Goal: Communication & Community: Answer question/provide support

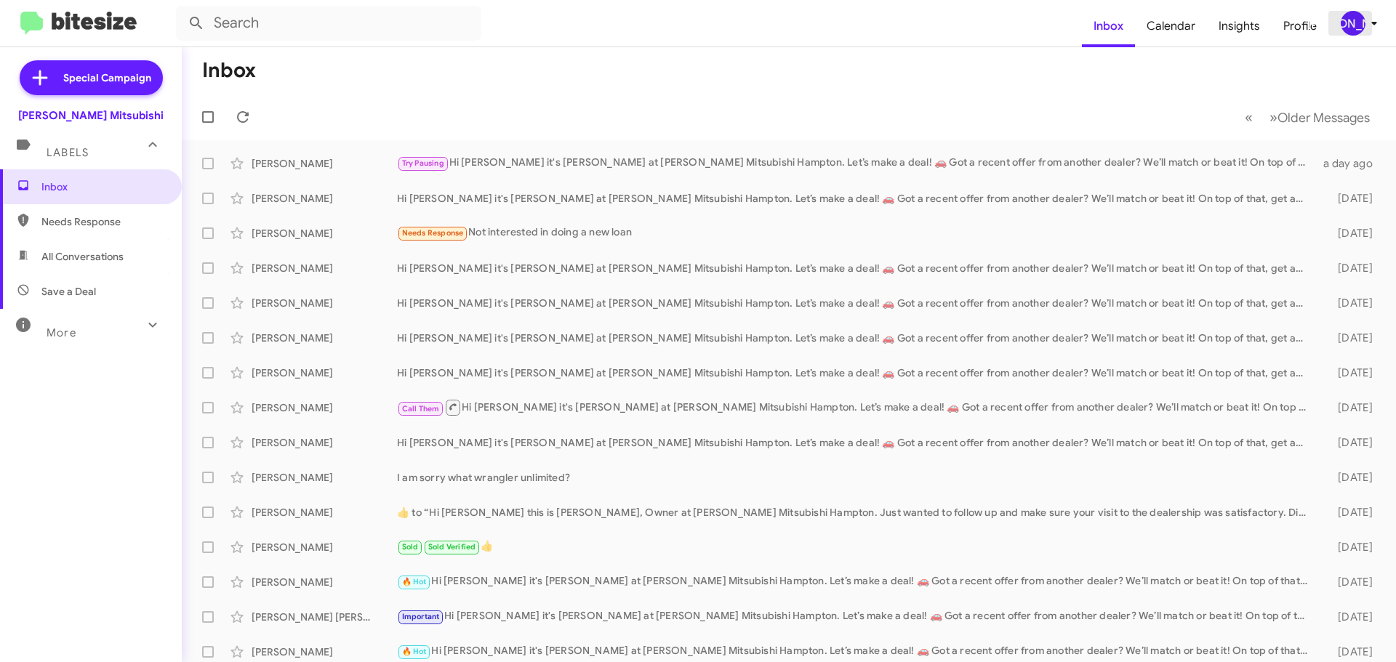
click at [1372, 13] on span "[PERSON_NAME]" at bounding box center [1362, 23] width 44 height 25
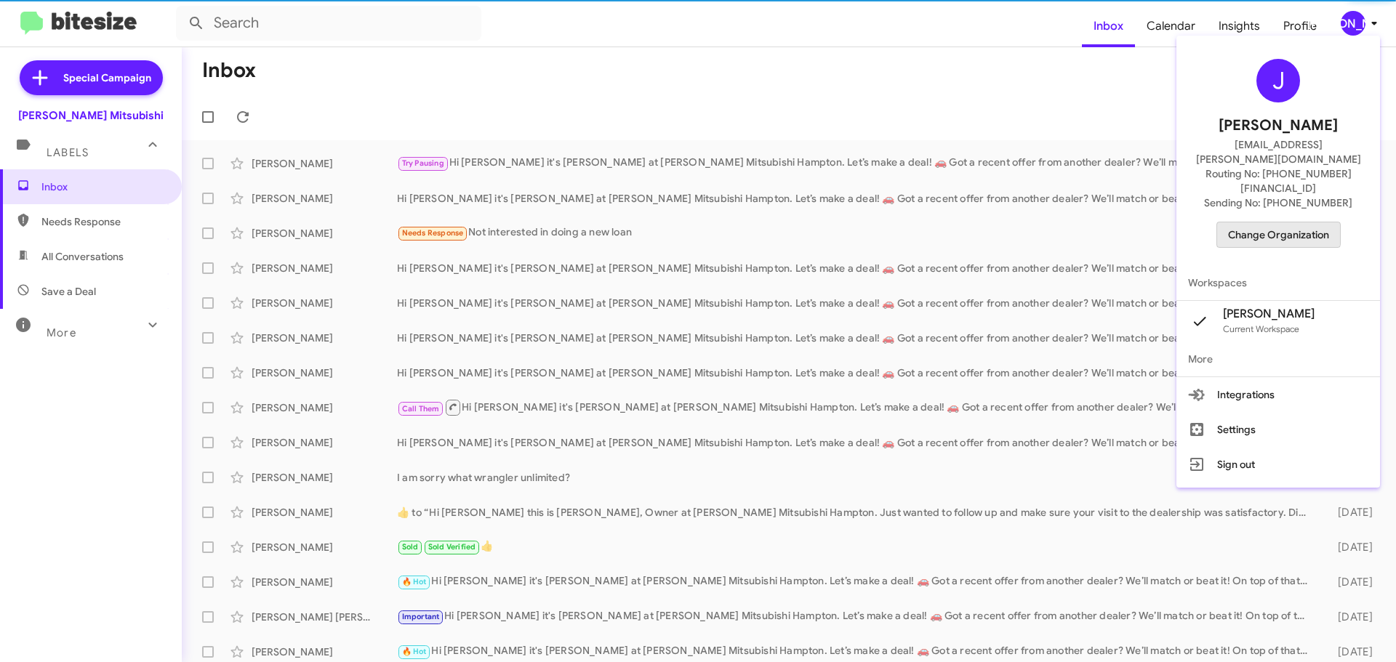
click at [1281, 222] on span "Change Organization" at bounding box center [1278, 234] width 101 height 25
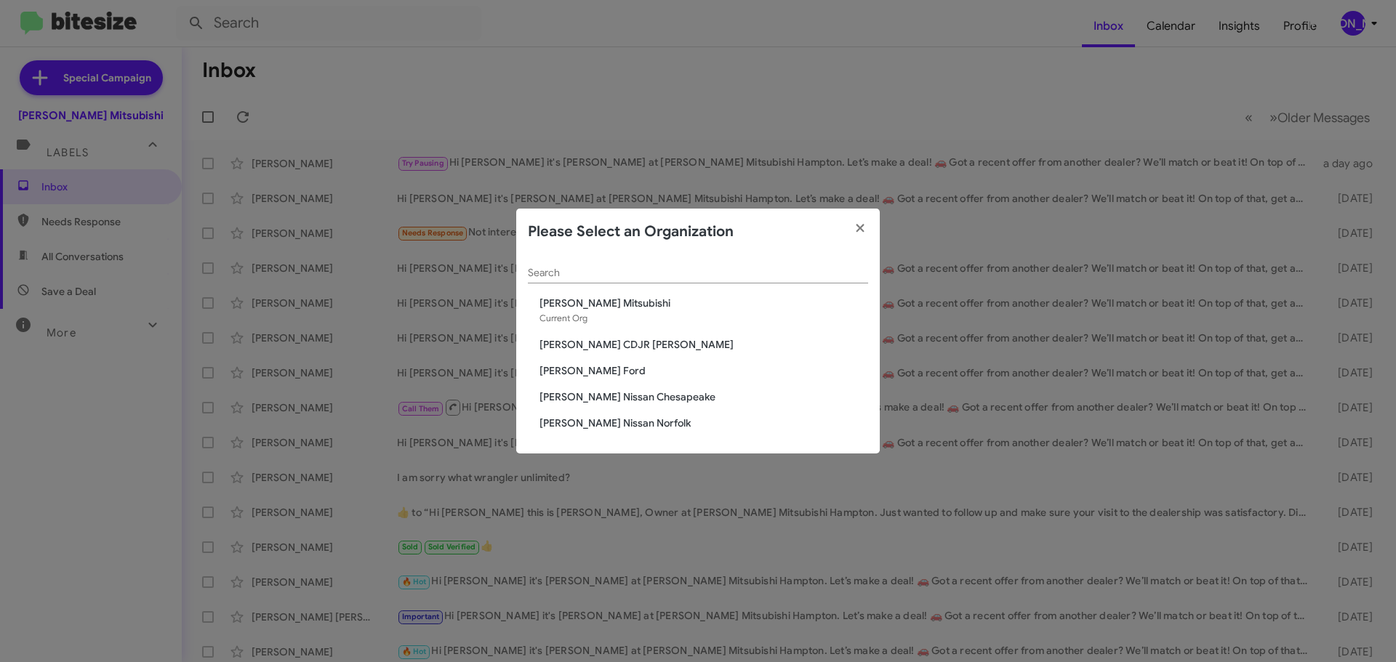
click at [597, 350] on span "[PERSON_NAME] CDJR [PERSON_NAME]" at bounding box center [703, 344] width 329 height 15
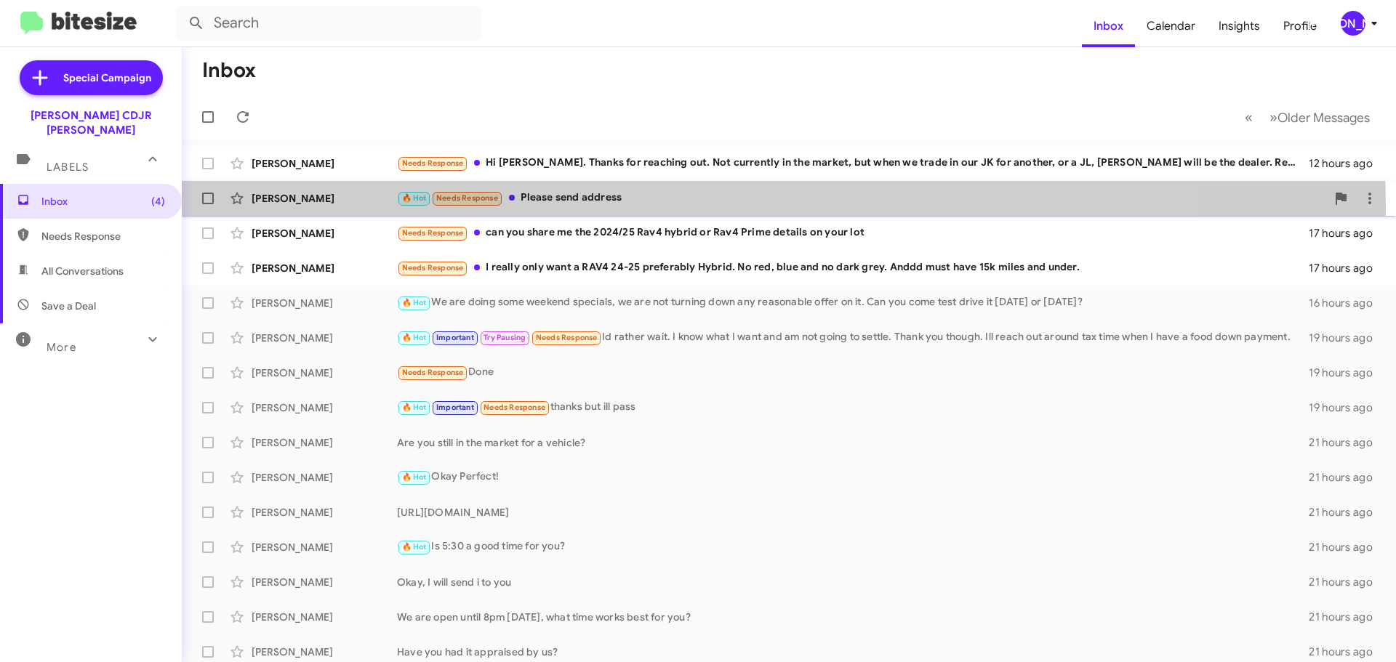
click at [645, 206] on div "🔥 Hot Needs Response Please send address" at bounding box center [861, 198] width 929 height 17
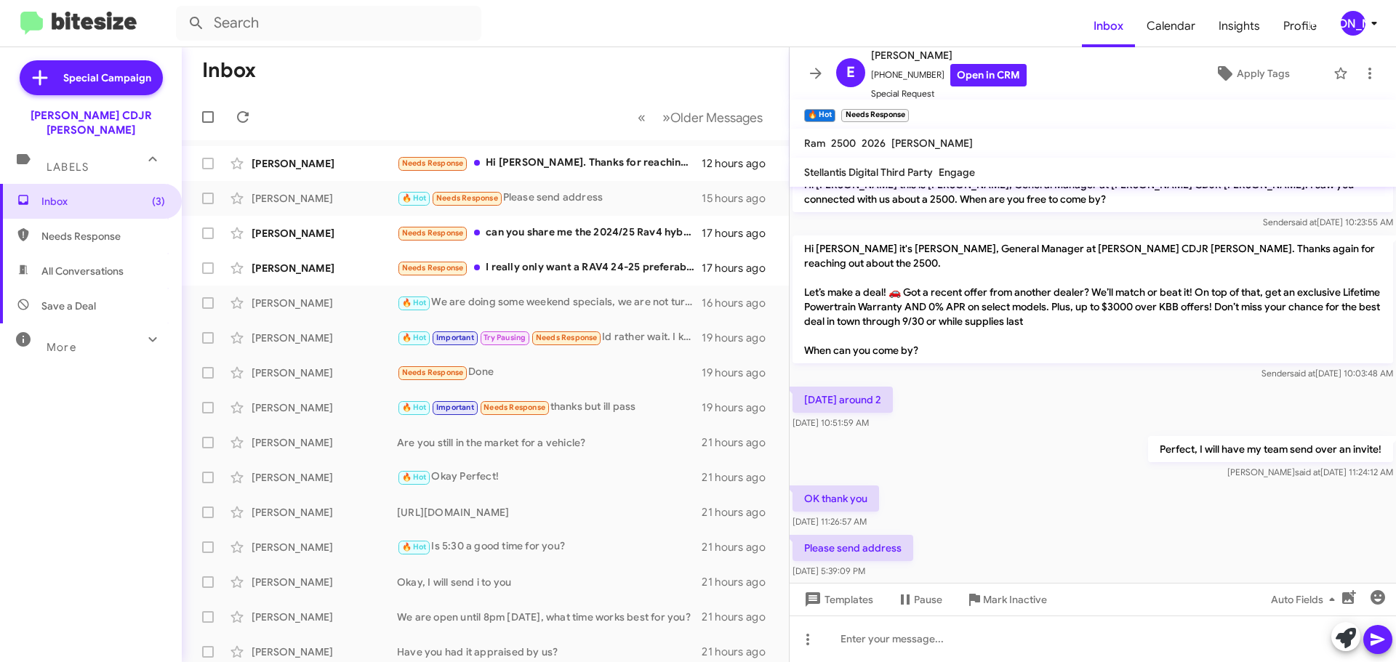
scroll to position [24, 0]
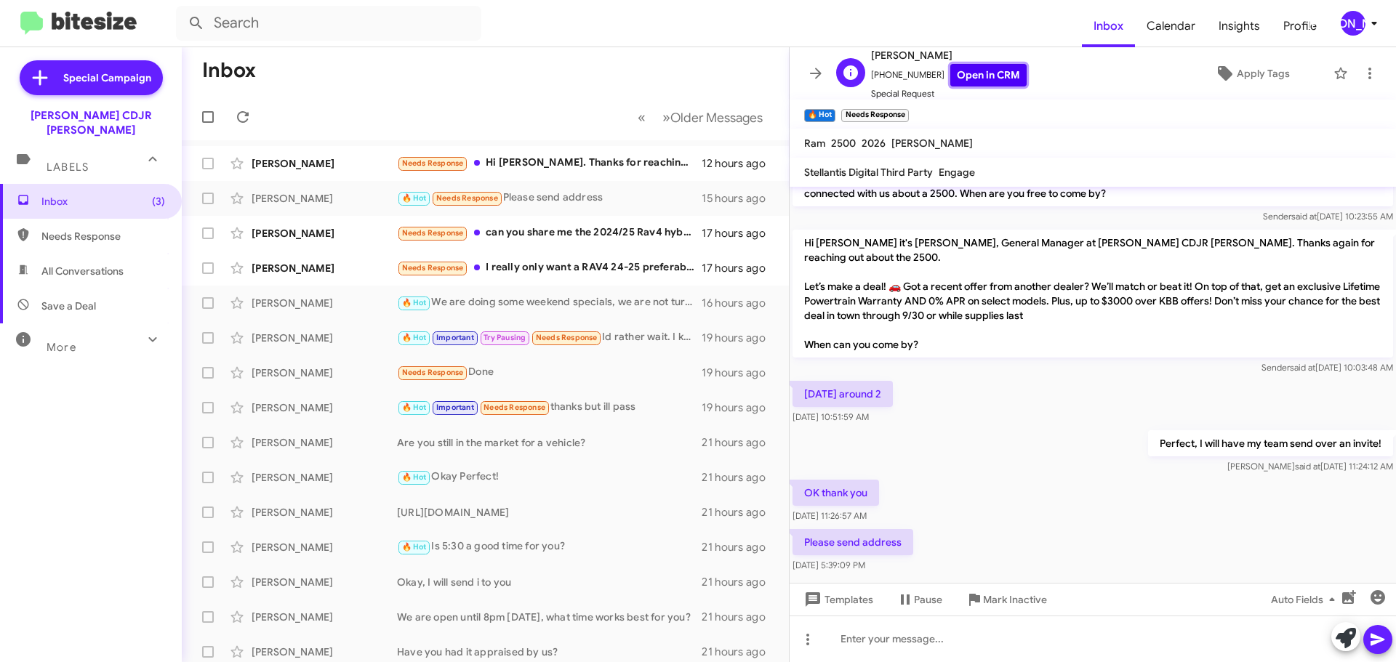
click at [950, 76] on link "Open in CRM" at bounding box center [988, 75] width 76 height 23
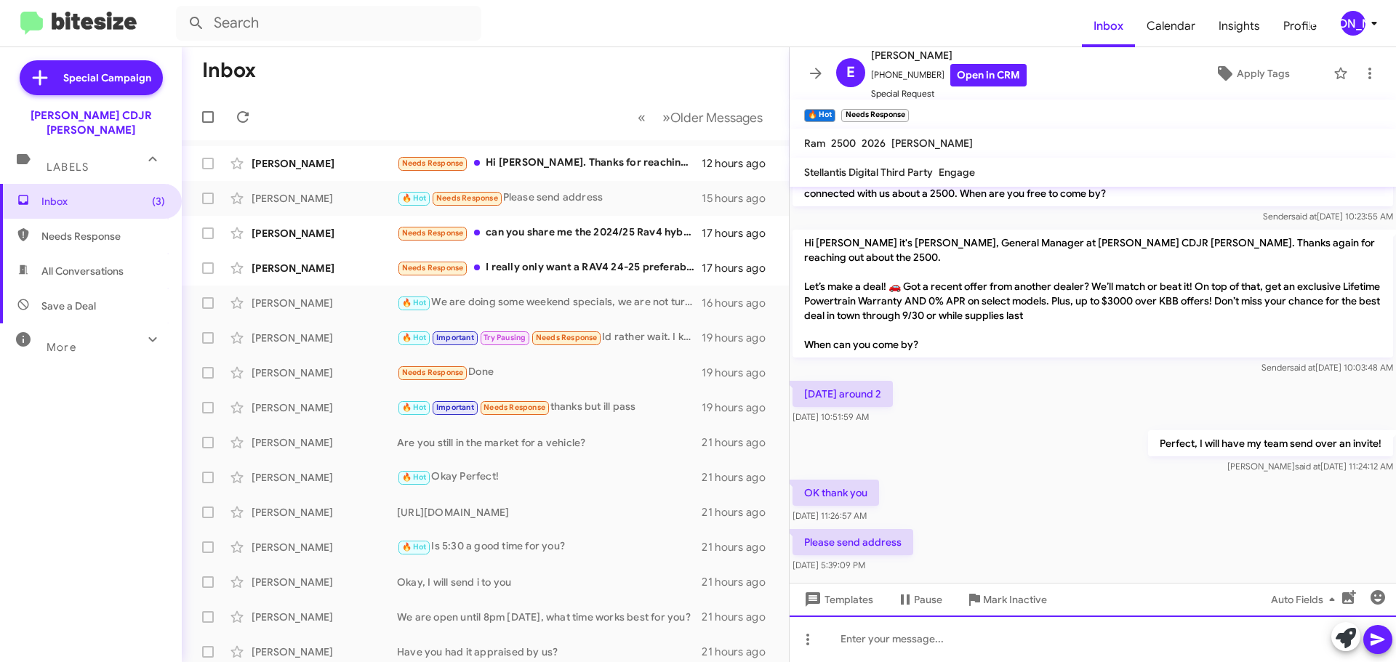
paste div
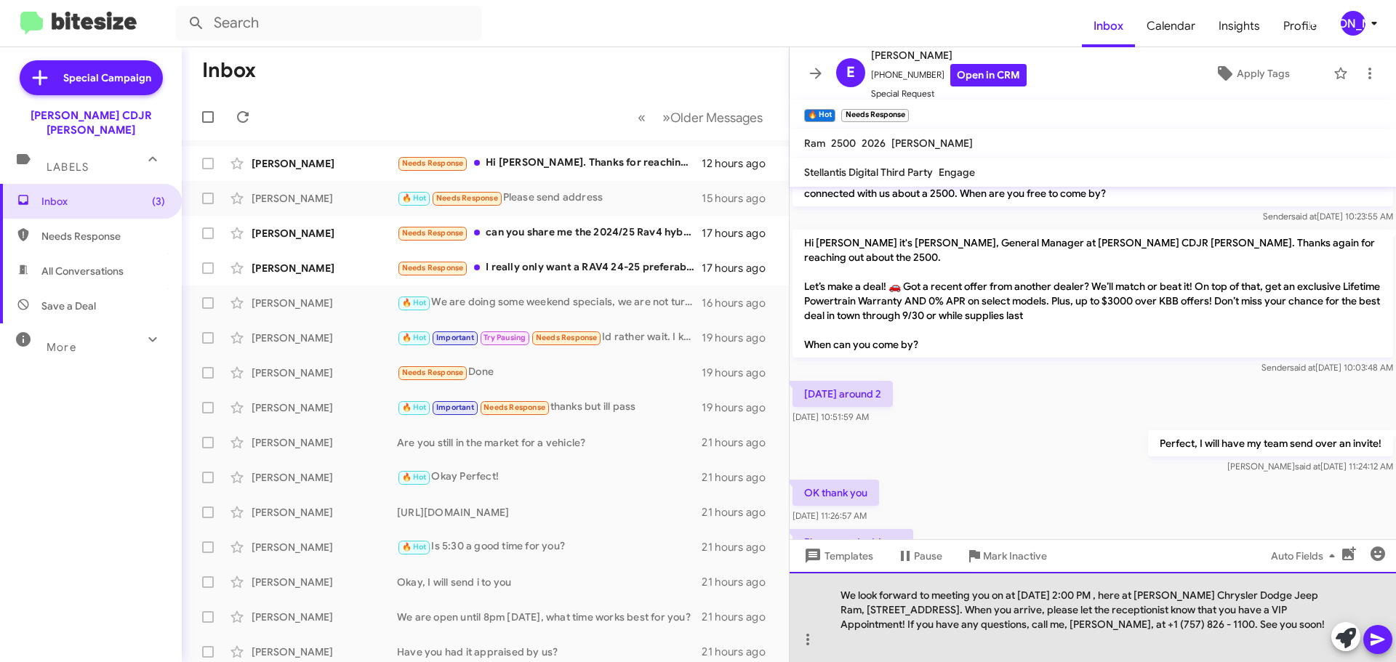
drag, startPoint x: 1332, startPoint y: 621, endPoint x: 957, endPoint y: 621, distance: 375.1
click at [957, 621] on div "We look forward to meeting you on at 09/13/25 2:00 PM , here at Banister Chrysl…" at bounding box center [1092, 617] width 606 height 90
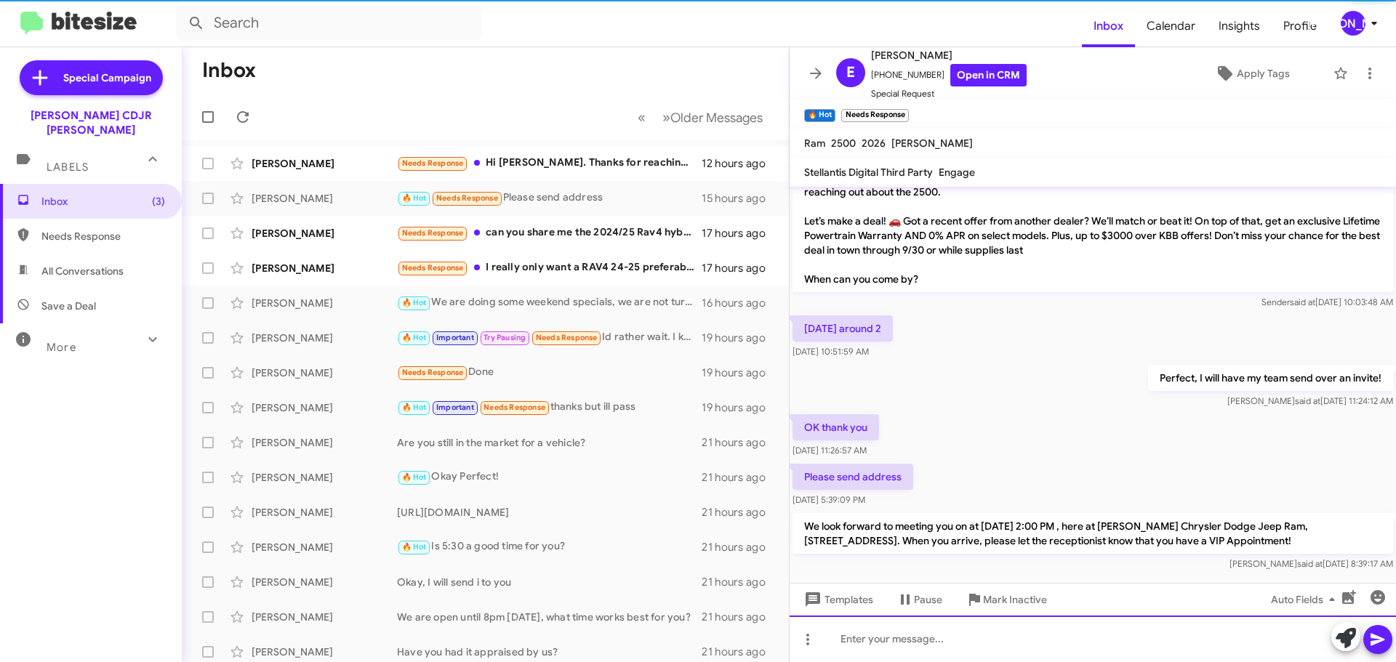
scroll to position [92, 0]
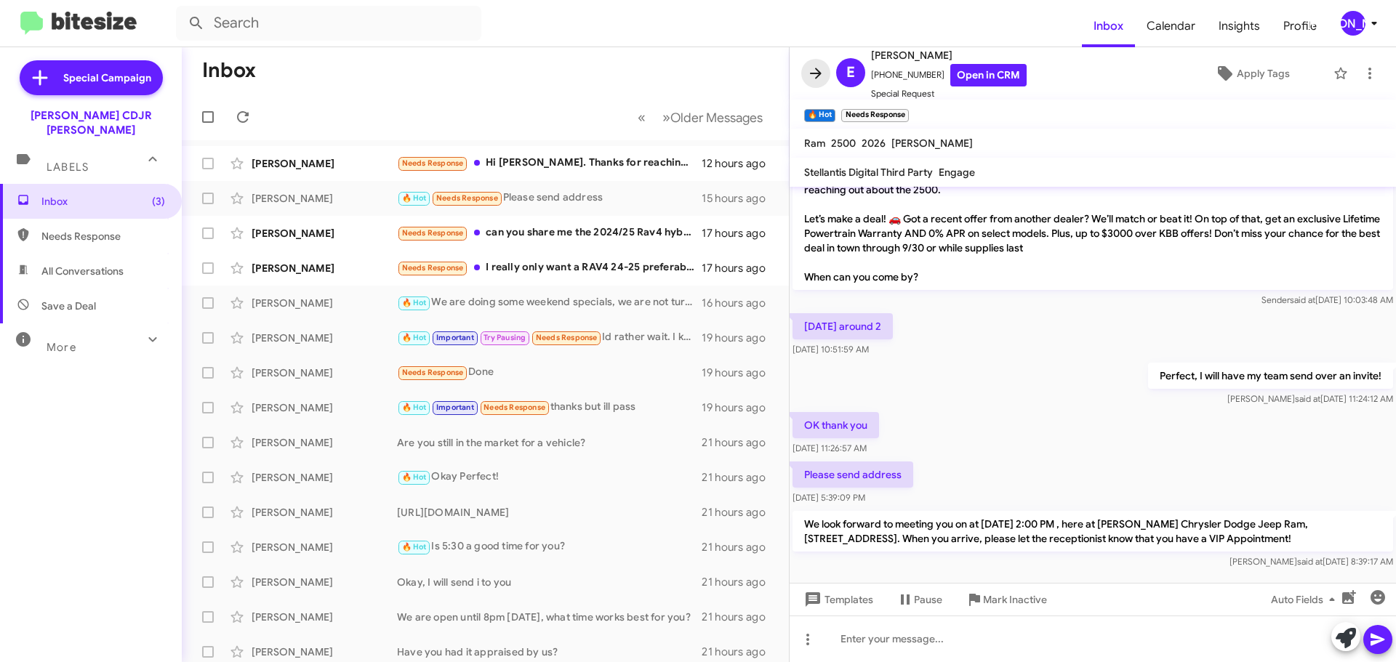
click at [818, 71] on icon at bounding box center [816, 73] width 12 height 11
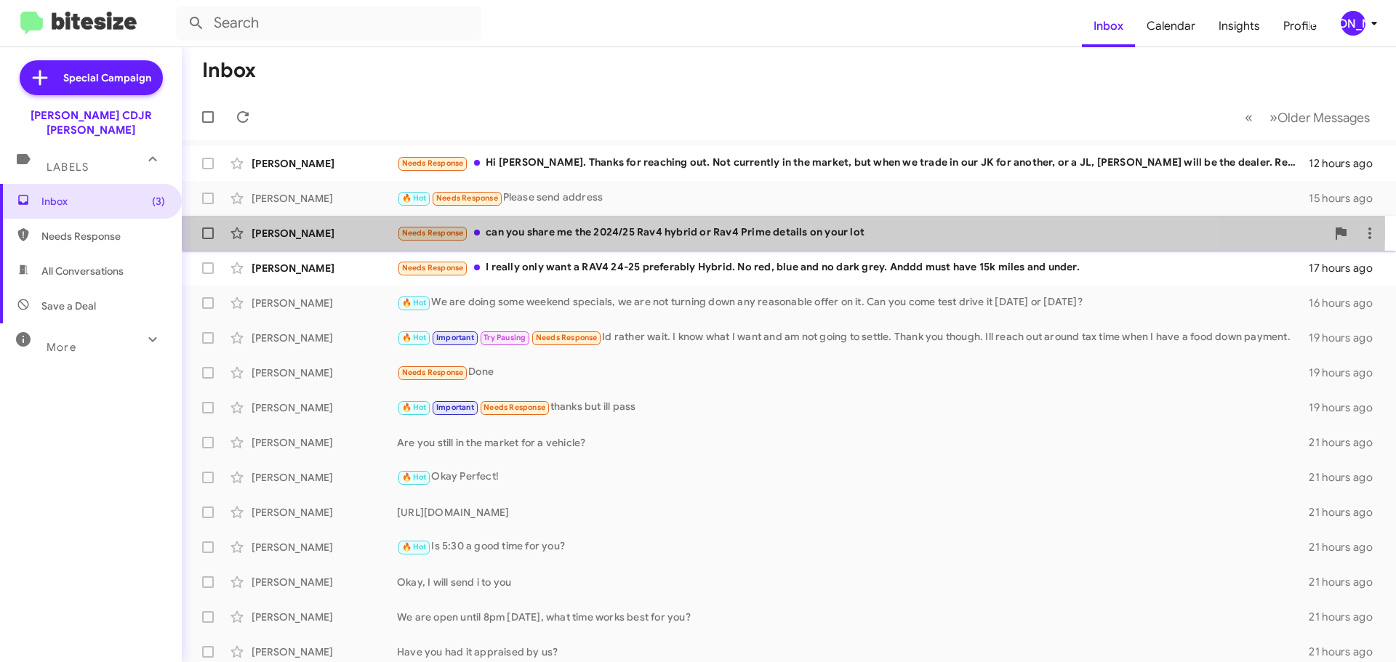
click at [655, 230] on div "Needs Response can you share me the 2024/25 Rav4 hybrid or Rav4 Prime details o…" at bounding box center [861, 233] width 929 height 17
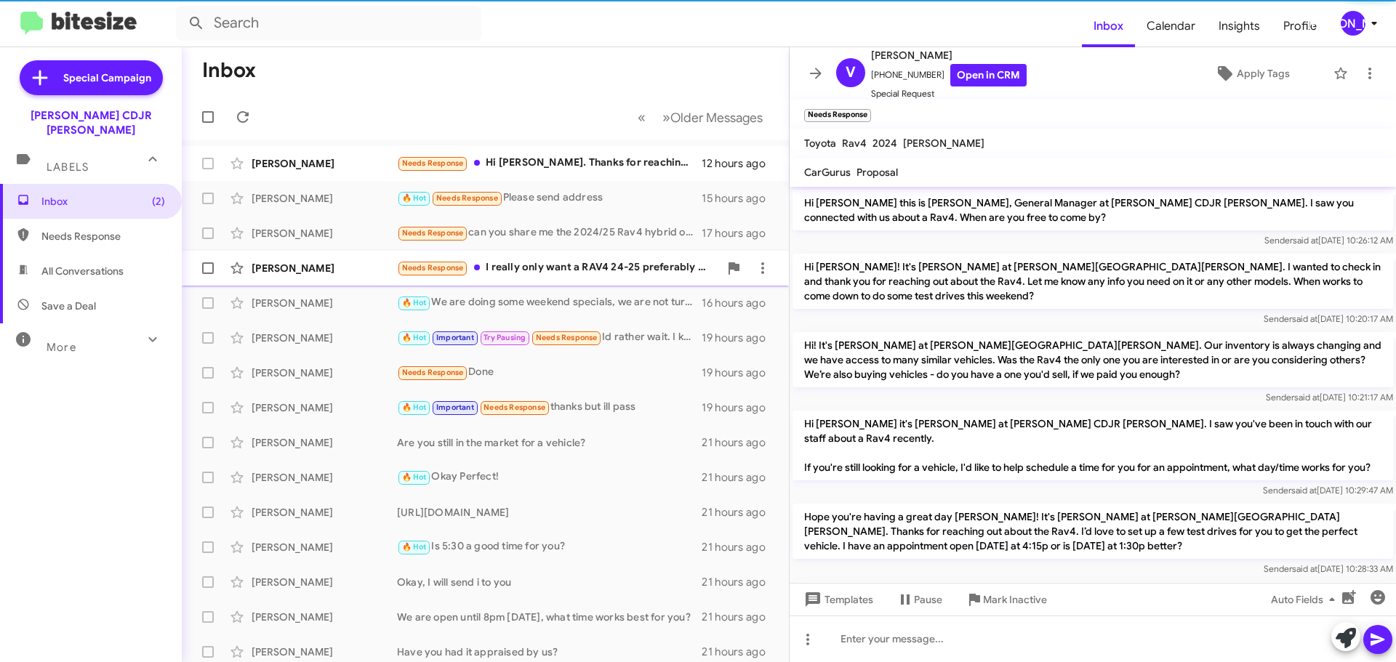
scroll to position [445, 0]
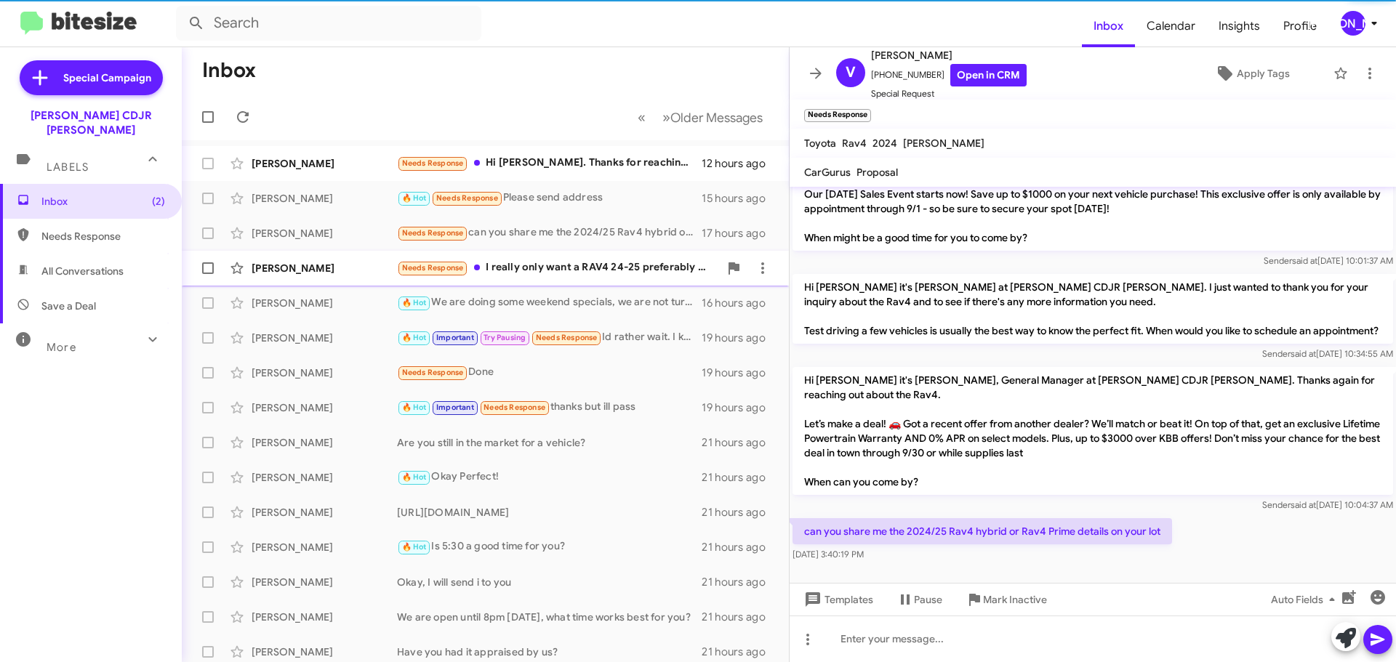
click at [622, 269] on div "Needs Response I really only want a RAV4 24-25 preferably Hybrid. No red, blue …" at bounding box center [558, 268] width 322 height 17
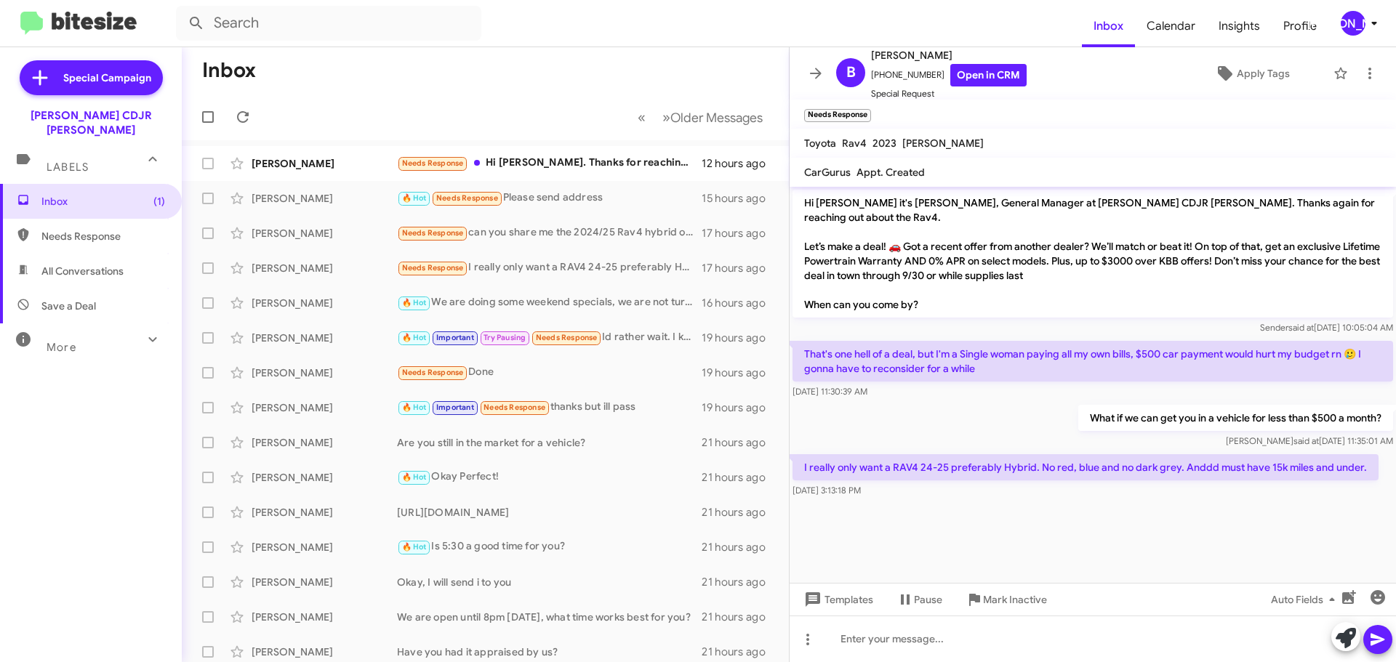
click at [809, 79] on icon at bounding box center [815, 73] width 17 height 17
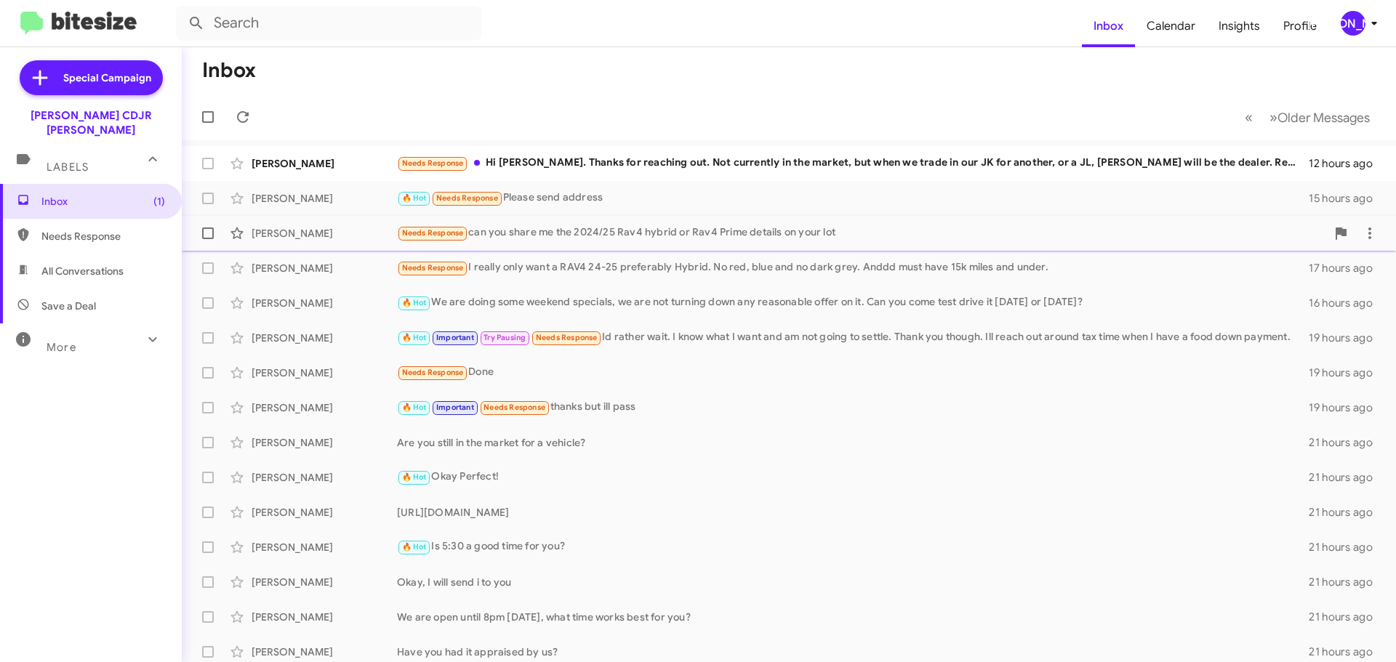
click at [433, 231] on span "Needs Response" at bounding box center [433, 232] width 62 height 9
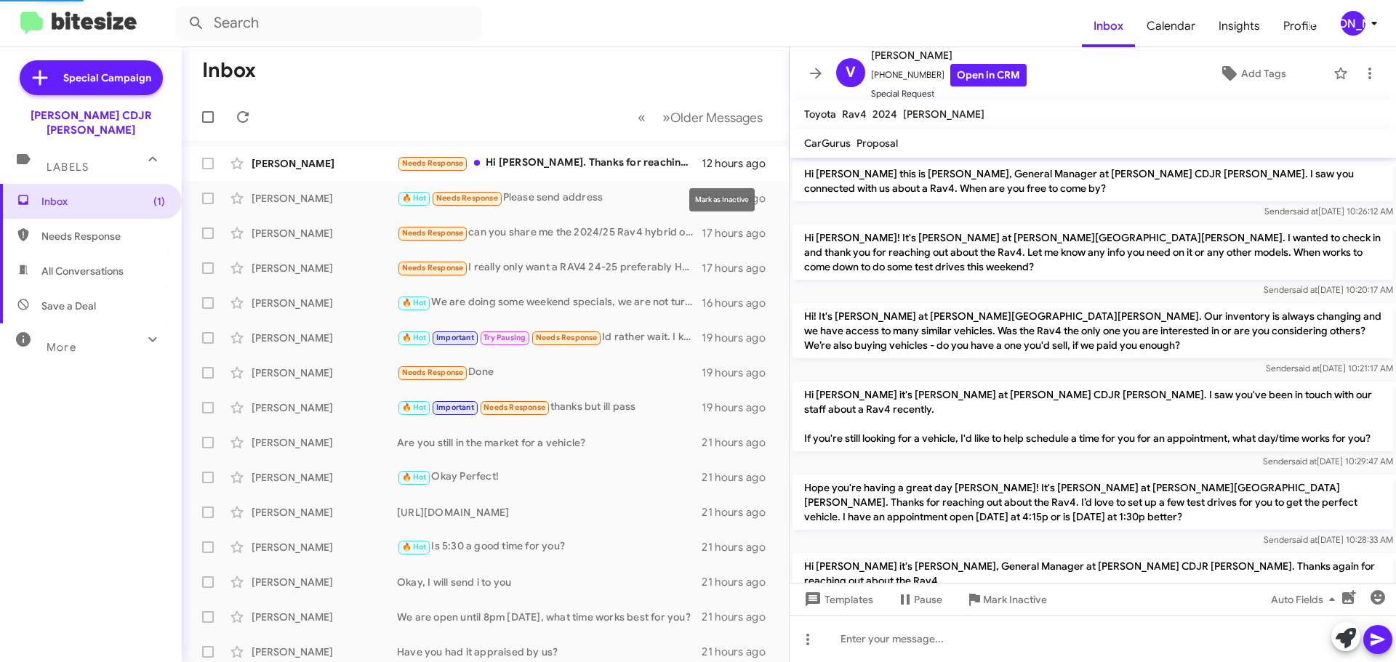
scroll to position [387, 0]
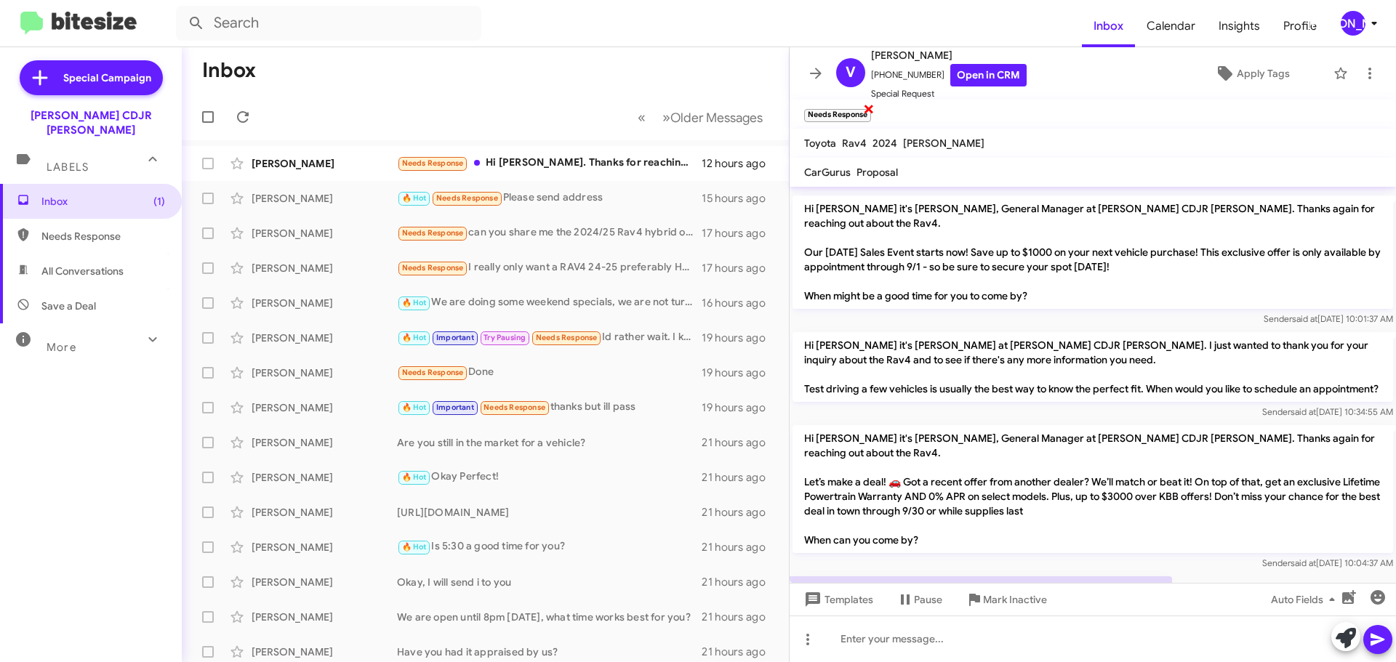
click at [869, 110] on span "×" at bounding box center [869, 108] width 12 height 17
click at [443, 264] on span "Needs Response" at bounding box center [433, 267] width 62 height 9
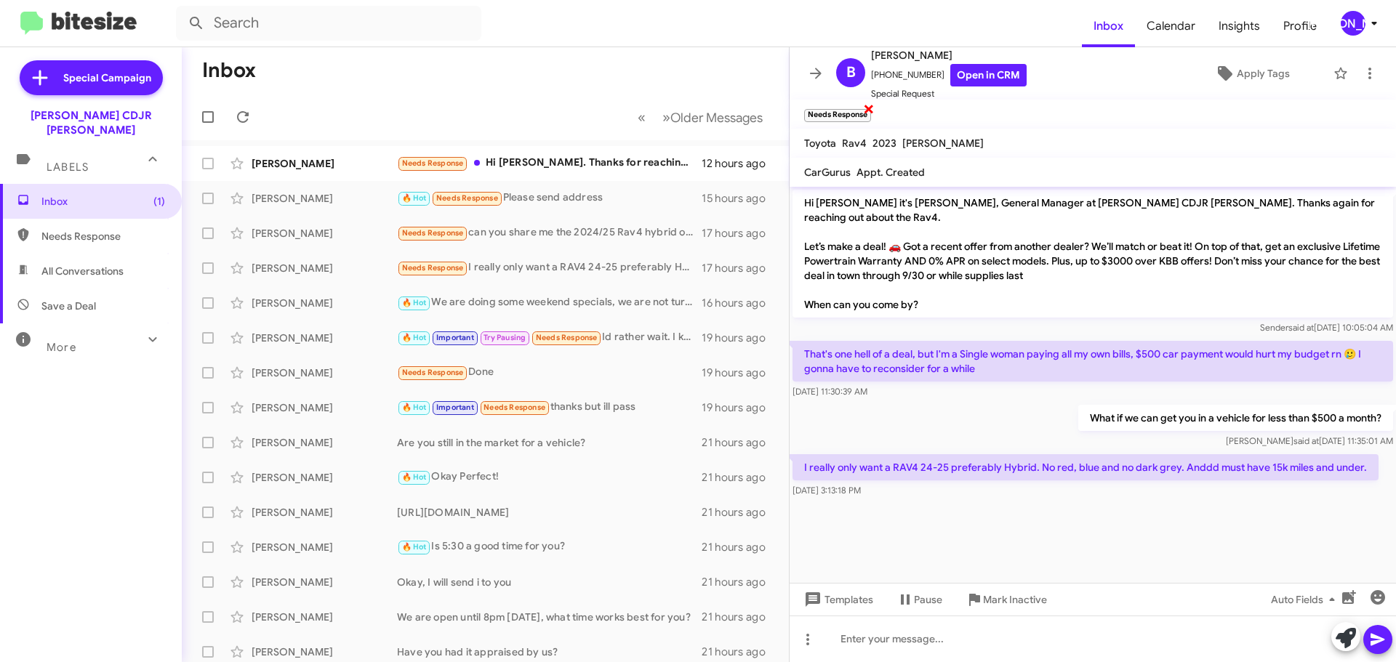
click at [867, 110] on span "×" at bounding box center [869, 108] width 12 height 17
click at [648, 81] on mat-toolbar-row "Inbox" at bounding box center [485, 70] width 607 height 47
click at [812, 71] on icon at bounding box center [815, 73] width 17 height 17
